Goal: Navigation & Orientation: Find specific page/section

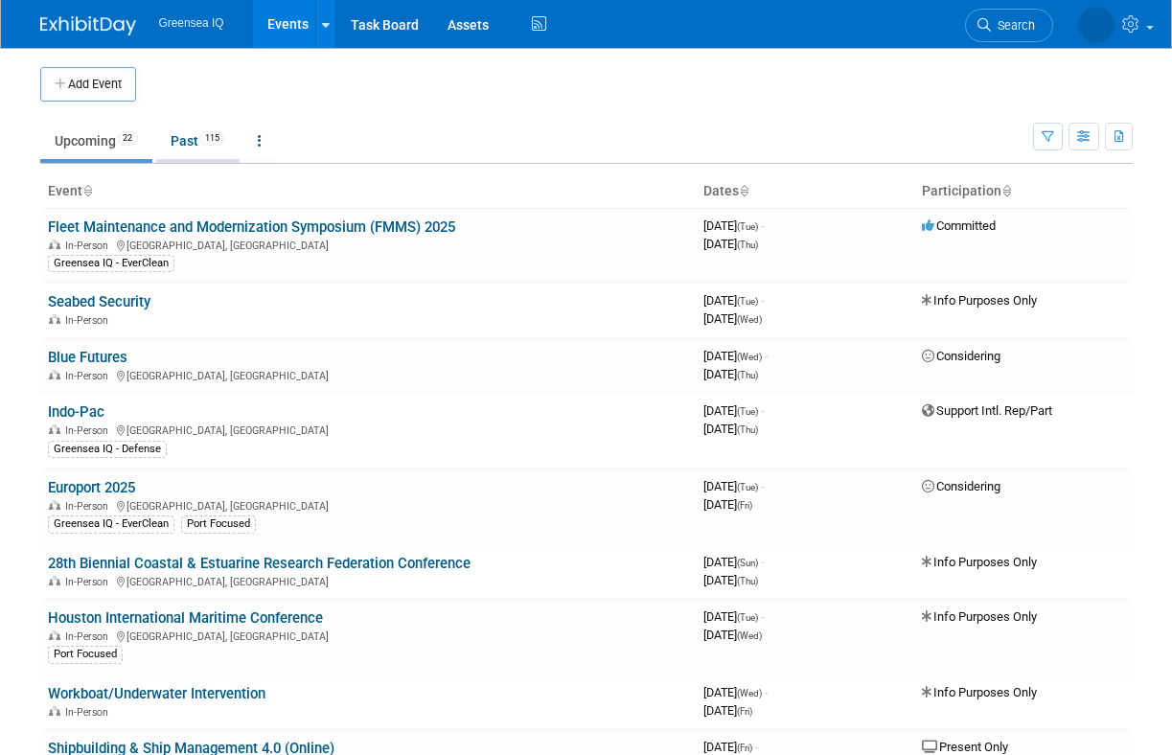
click at [192, 143] on link "Past 115" at bounding box center [197, 141] width 83 height 36
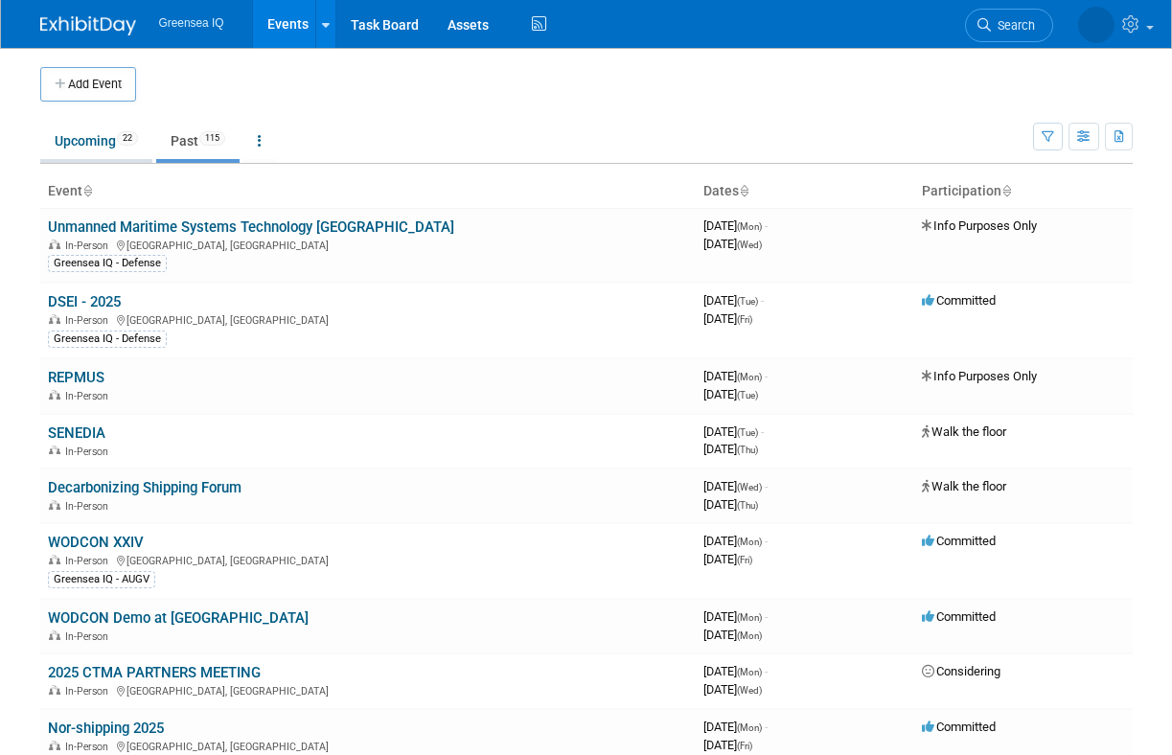
click at [98, 136] on link "Upcoming 22" at bounding box center [96, 141] width 112 height 36
click at [371, 23] on link "Task Board" at bounding box center [384, 24] width 97 height 48
